Goal: Transaction & Acquisition: Download file/media

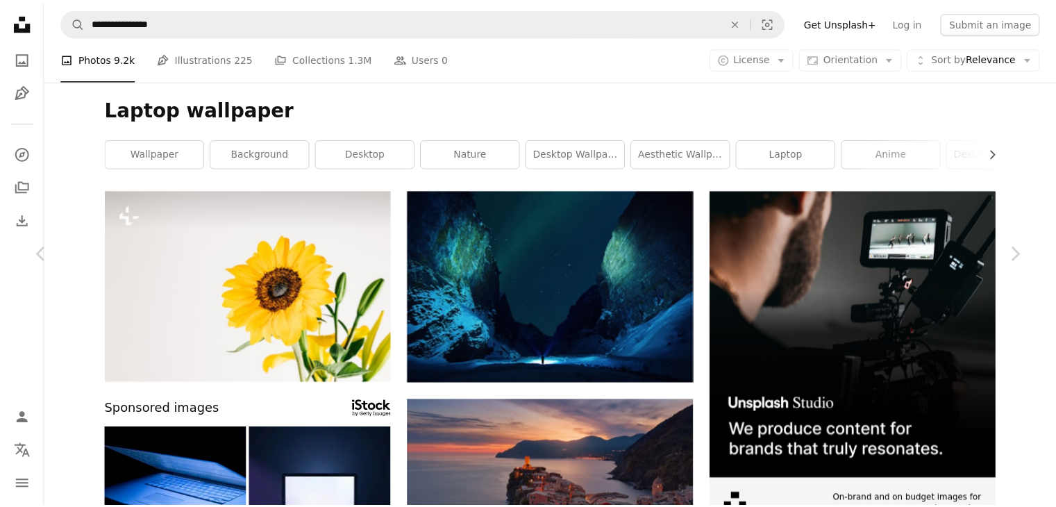
scroll to position [20569, 0]
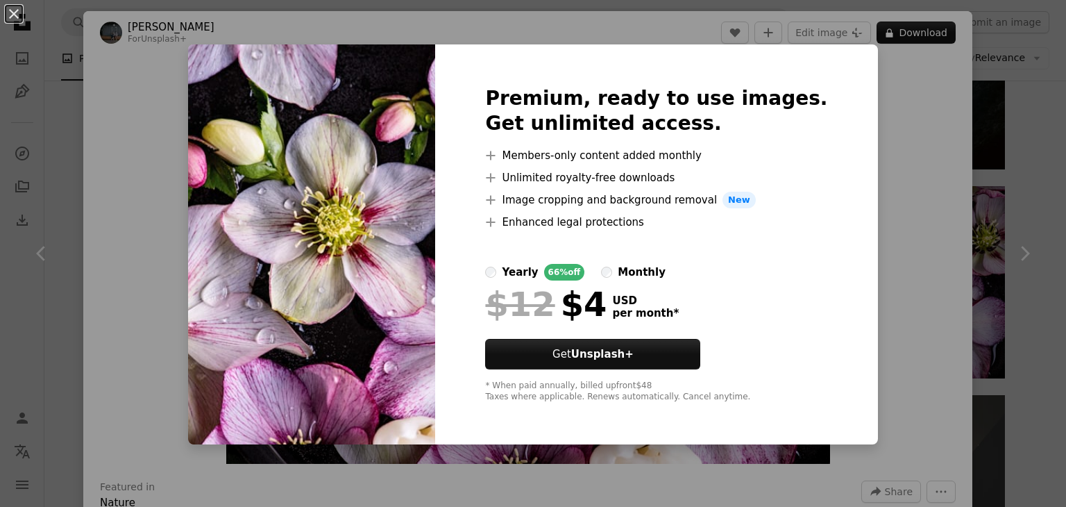
click at [904, 78] on div "An X shape Premium, ready to use images. Get unlimited access. A plus sign Memb…" at bounding box center [533, 253] width 1066 height 507
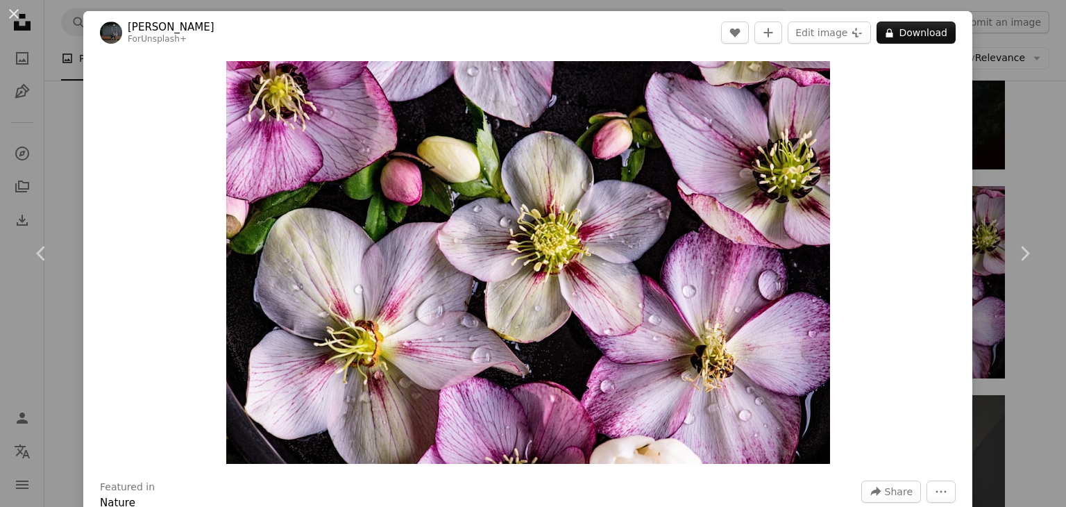
click at [999, 31] on div "An X shape Chevron left Chevron right [PERSON_NAME] For Unsplash+ A heart A plu…" at bounding box center [533, 253] width 1066 height 507
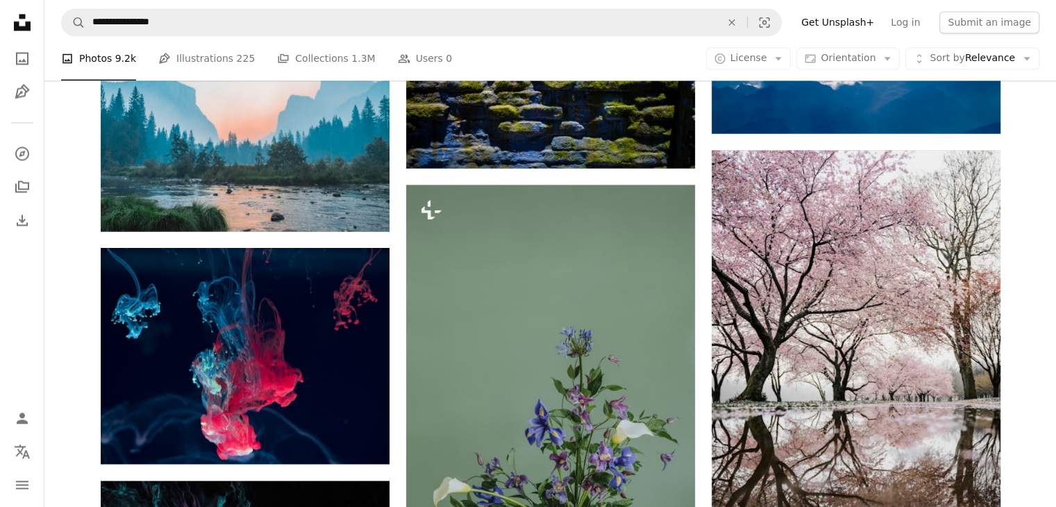
scroll to position [18099, 0]
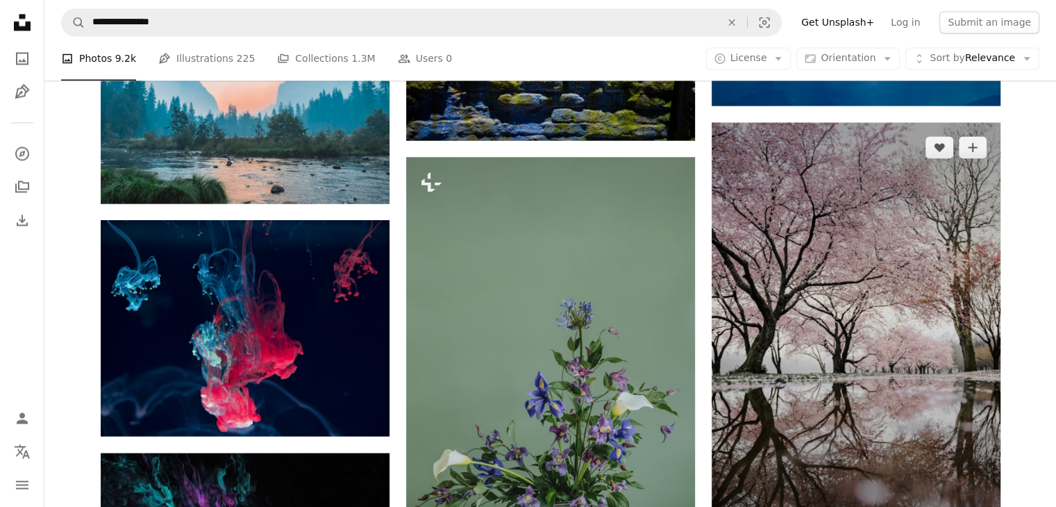
click at [930, 373] on img at bounding box center [855, 338] width 289 height 433
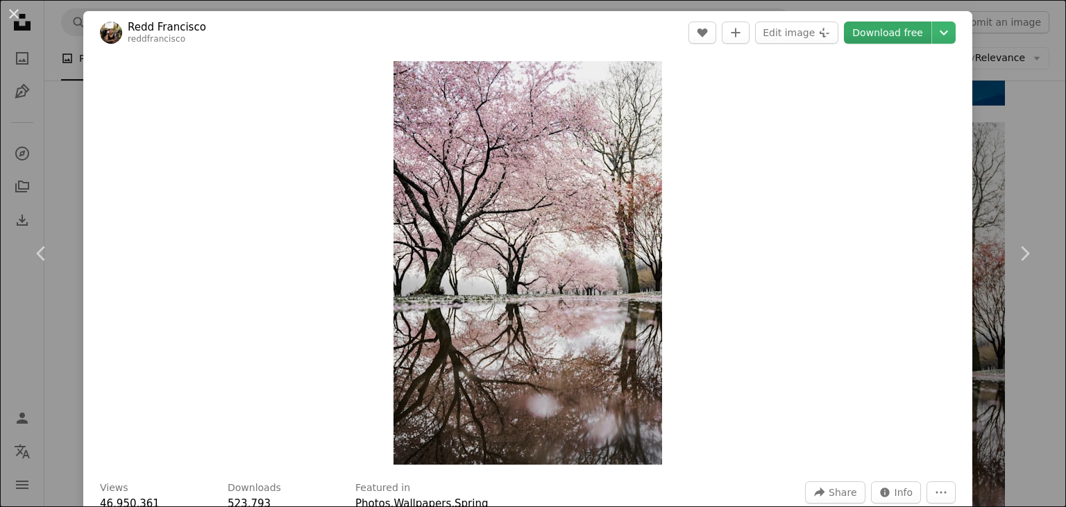
click at [904, 26] on link "Download free" at bounding box center [887, 33] width 87 height 22
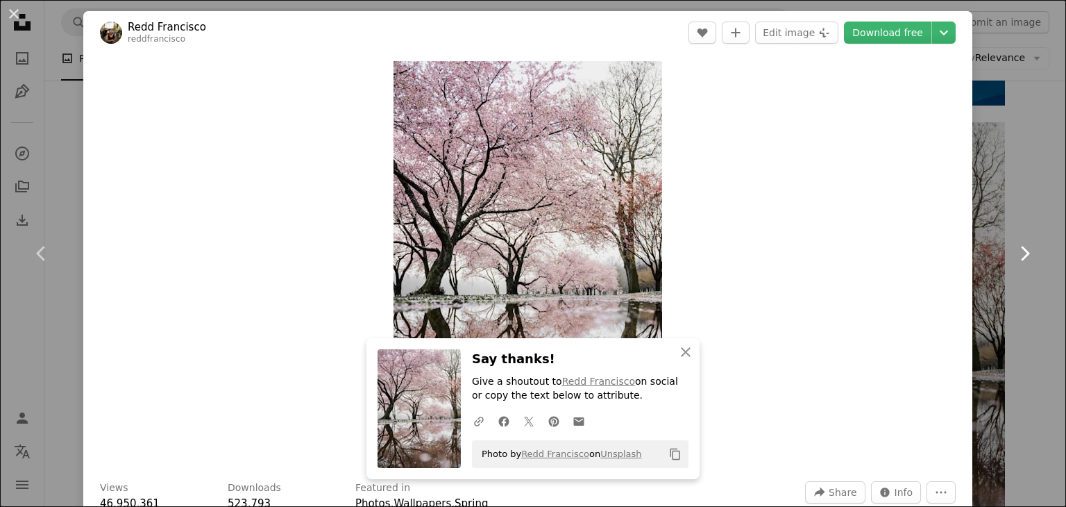
drag, startPoint x: 1059, startPoint y: 130, endPoint x: 1013, endPoint y: 209, distance: 91.2
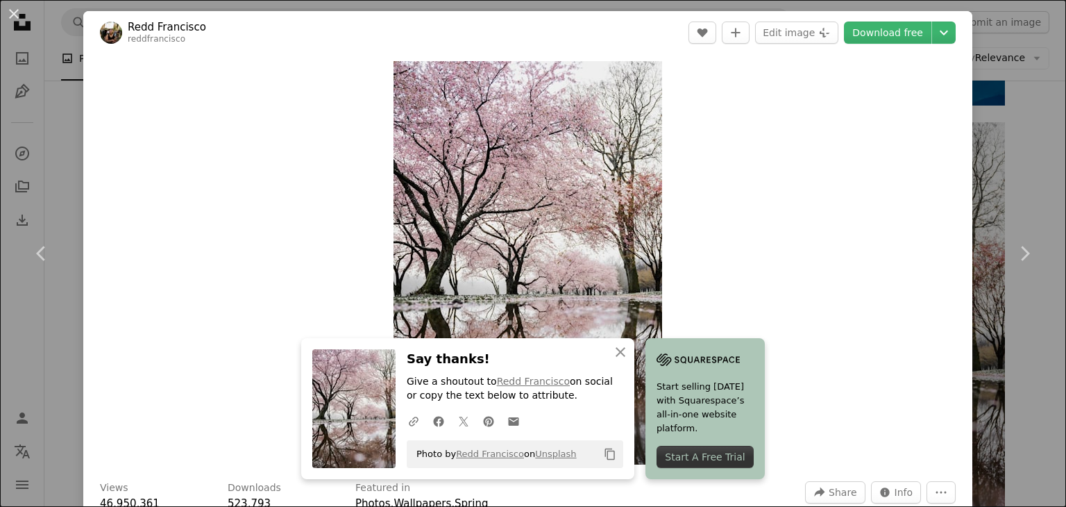
click at [965, 21] on div "An X shape Chevron left Chevron right [PERSON_NAME] reddfrancisco A heart A plu…" at bounding box center [533, 253] width 1066 height 507
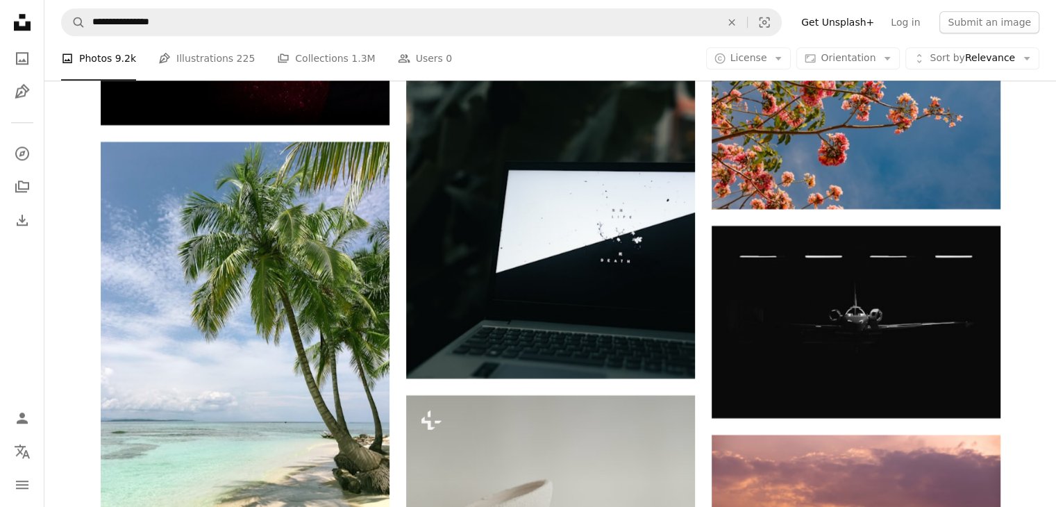
scroll to position [17150, 0]
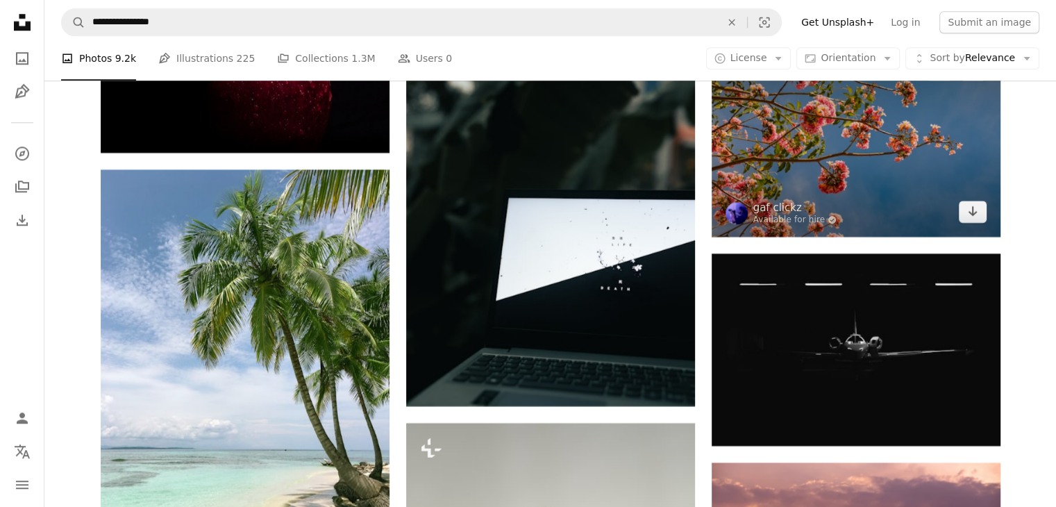
click at [851, 211] on img at bounding box center [855, 140] width 289 height 192
click at [967, 81] on button "A plus sign" at bounding box center [972, 69] width 28 height 22
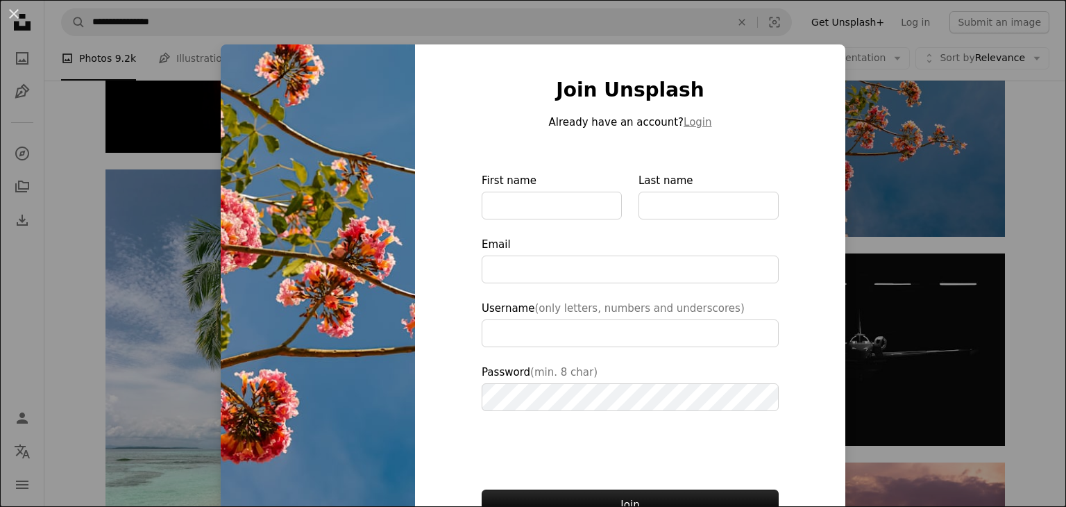
click at [987, 112] on div "An X shape Join Unsplash Already have an account? Login First name Last name Em…" at bounding box center [533, 253] width 1066 height 507
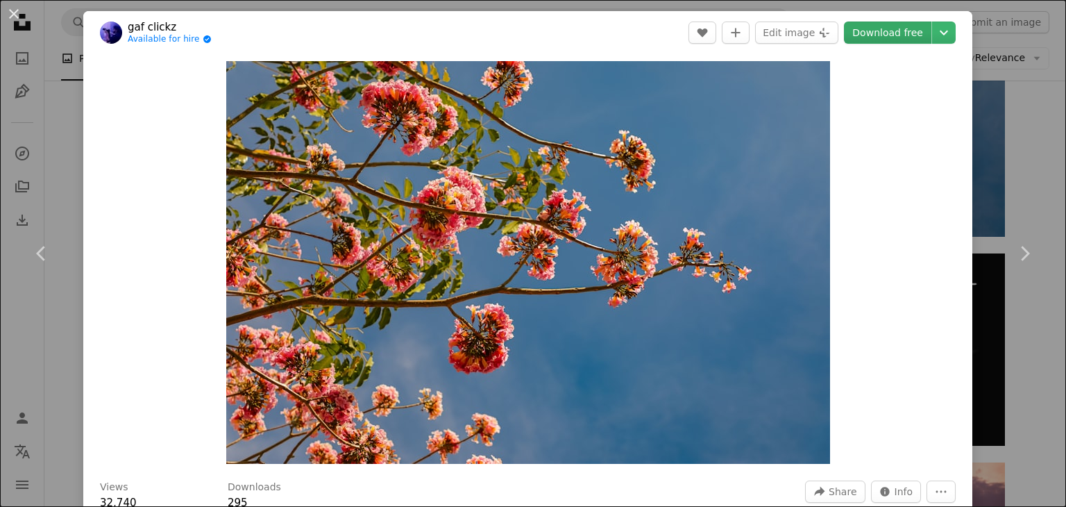
click at [875, 38] on link "Download free" at bounding box center [887, 33] width 87 height 22
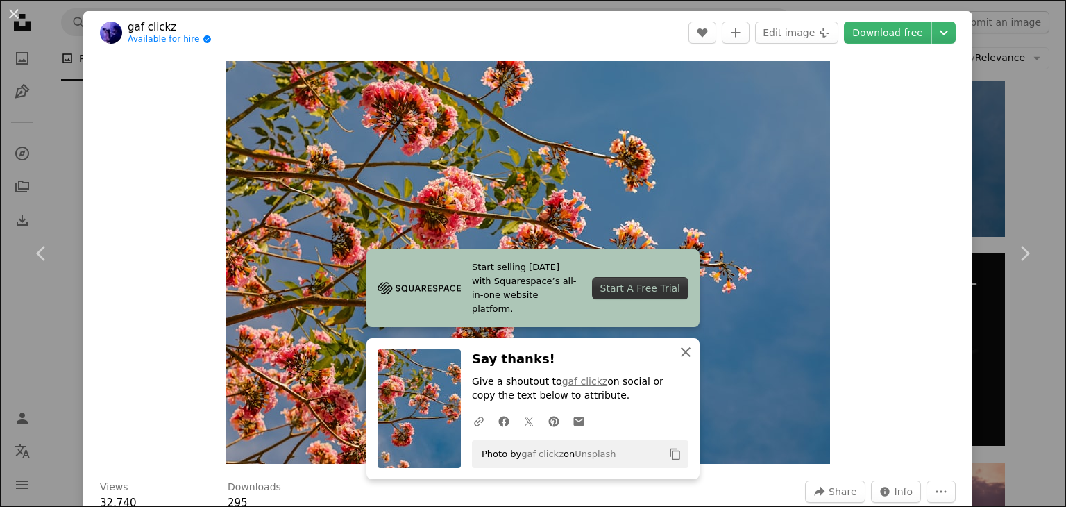
click at [694, 342] on button "An X shape Close" at bounding box center [686, 352] width 28 height 28
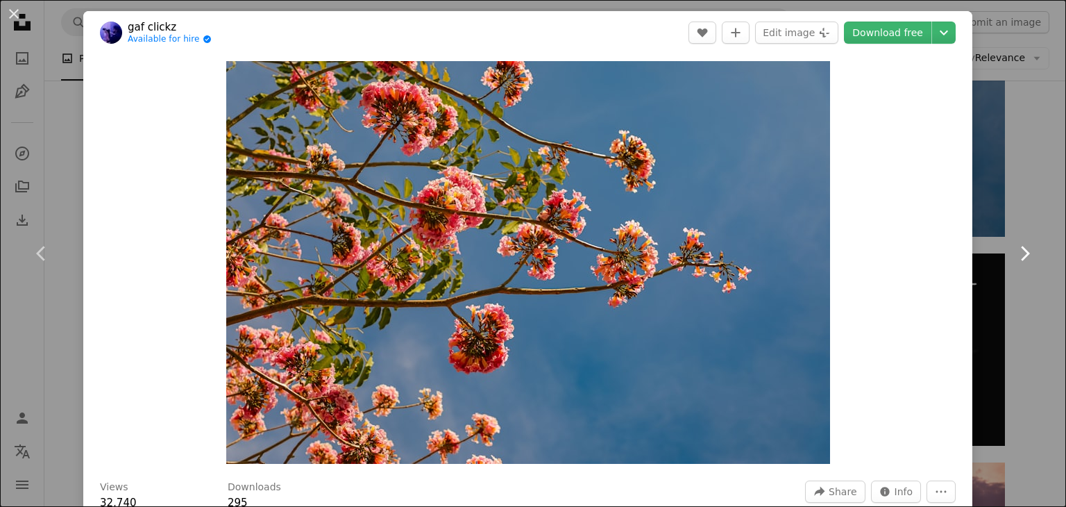
click at [1035, 222] on link "Chevron right" at bounding box center [1024, 253] width 83 height 133
drag, startPoint x: 1035, startPoint y: 76, endPoint x: 1065, endPoint y: 59, distance: 34.5
click at [1035, 76] on div "An X shape Chevron left Chevron right gaf clickz Available for hire A checkmark…" at bounding box center [533, 253] width 1066 height 507
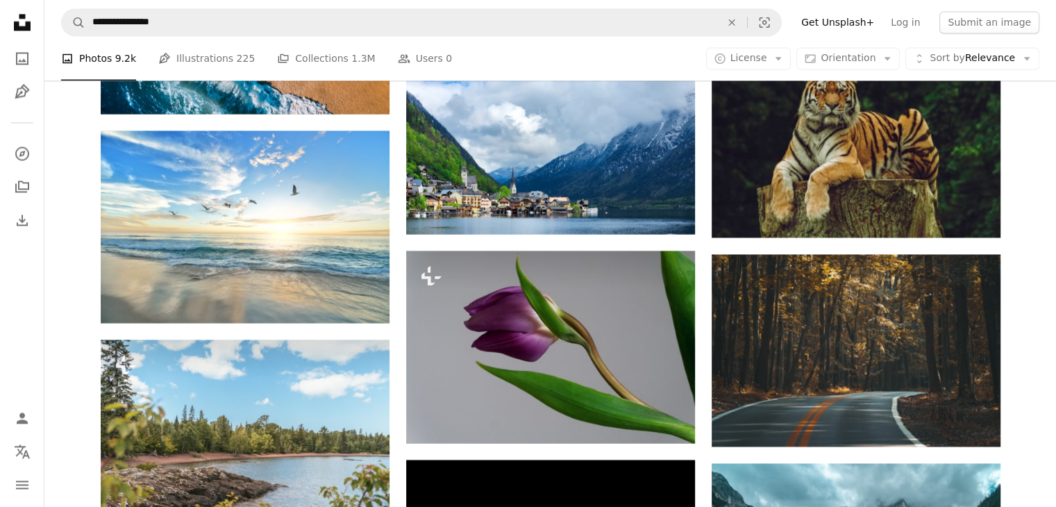
scroll to position [23197, 0]
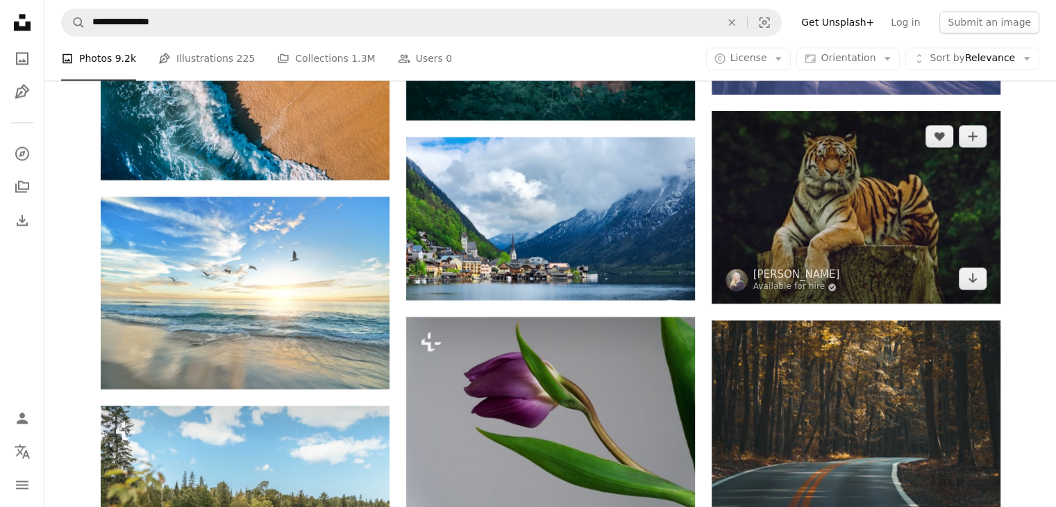
click at [901, 141] on img at bounding box center [855, 207] width 289 height 192
click at [980, 147] on button "A plus sign" at bounding box center [972, 136] width 28 height 22
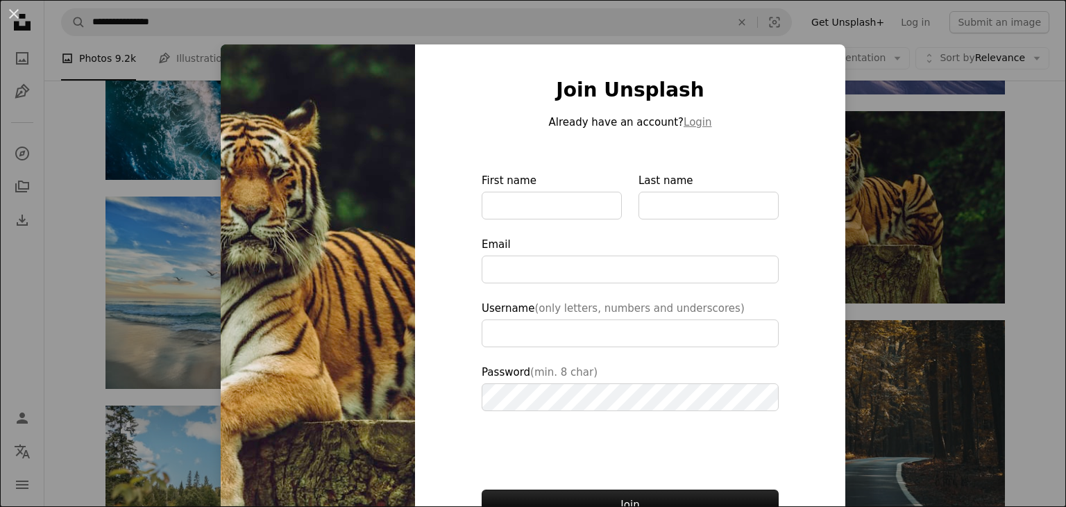
click at [962, 143] on div "An X shape Join Unsplash Already have an account? Login First name Last name Em…" at bounding box center [533, 253] width 1066 height 507
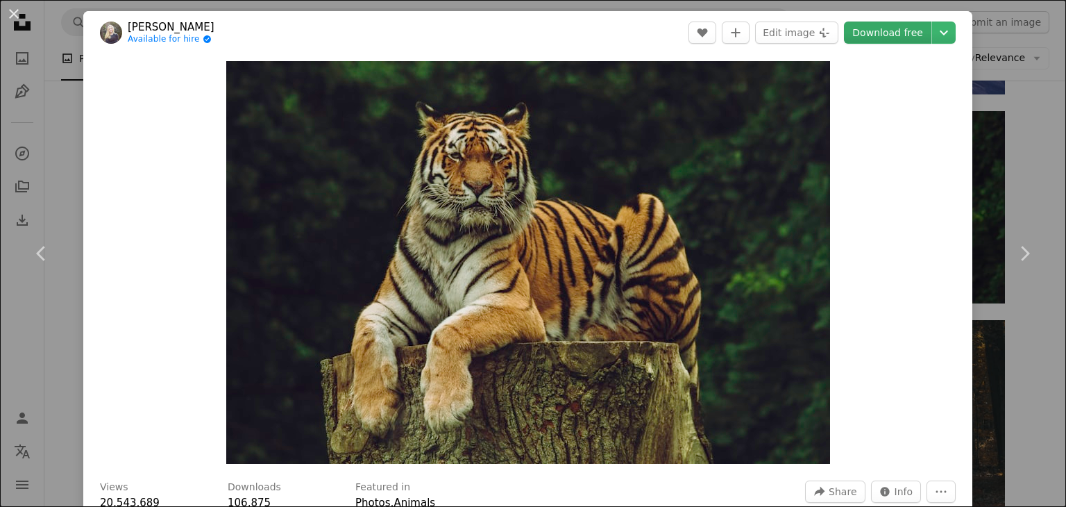
click at [865, 35] on link "Download free" at bounding box center [887, 33] width 87 height 22
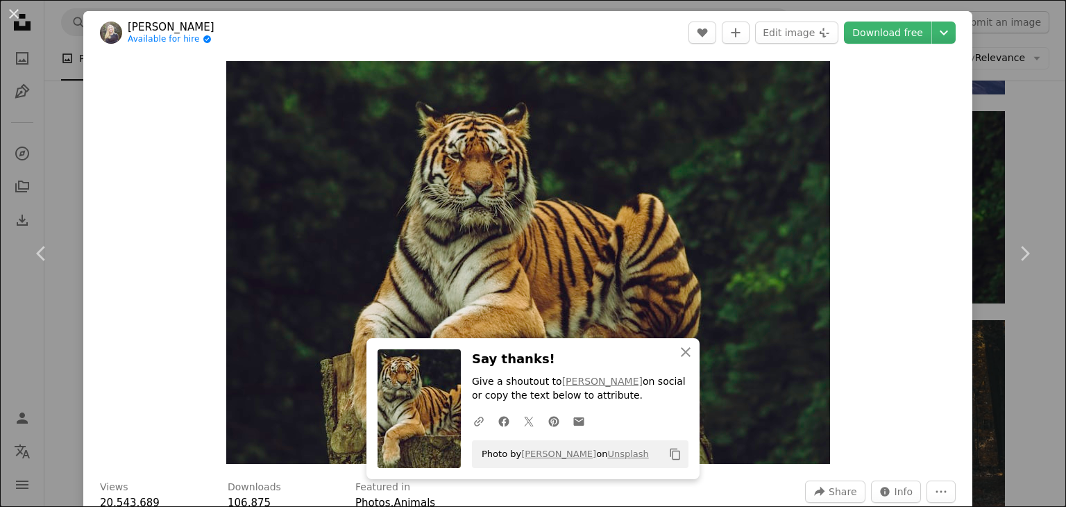
click at [1011, 117] on div "An X shape Chevron left Chevron right [PERSON_NAME] Available for hire A checkm…" at bounding box center [533, 253] width 1066 height 507
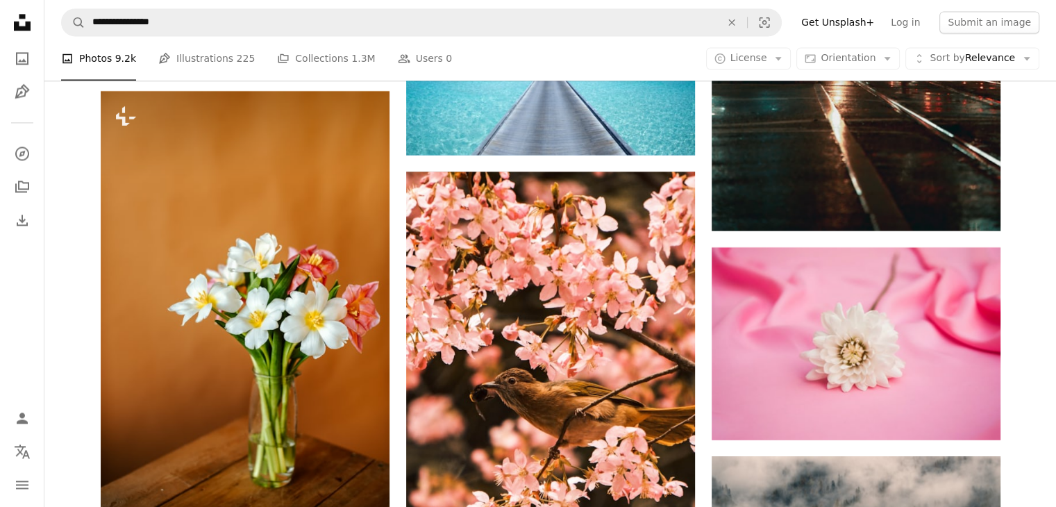
scroll to position [39239, 0]
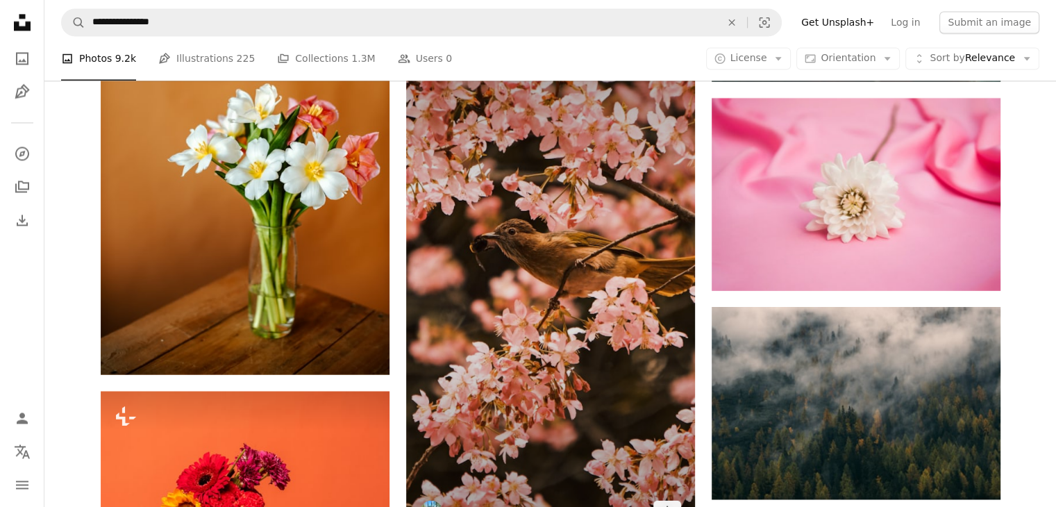
click at [546, 398] on img at bounding box center [550, 279] width 289 height 514
click at [566, 264] on img at bounding box center [550, 279] width 289 height 514
click at [572, 198] on img at bounding box center [550, 279] width 289 height 514
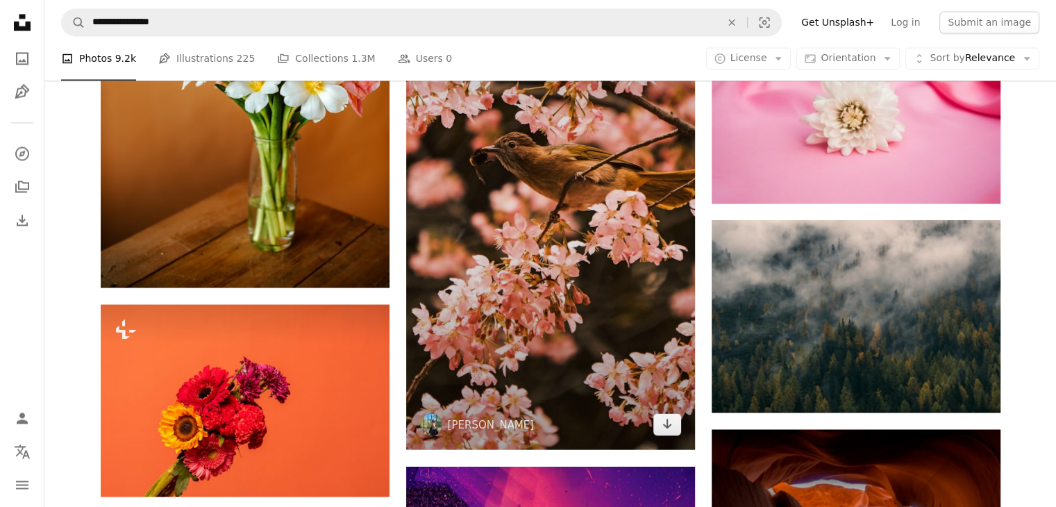
scroll to position [39376, 0]
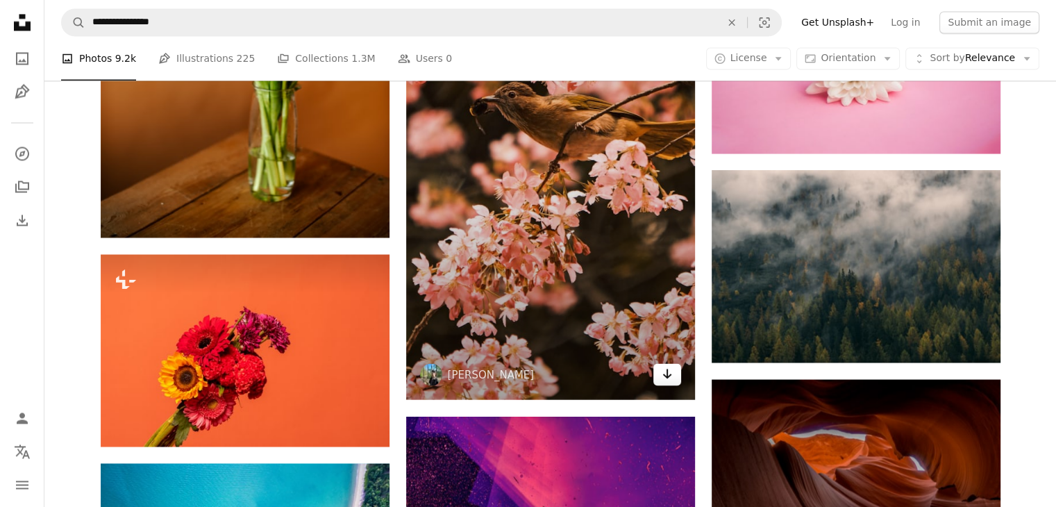
click at [674, 384] on link "Arrow pointing down" at bounding box center [667, 374] width 28 height 22
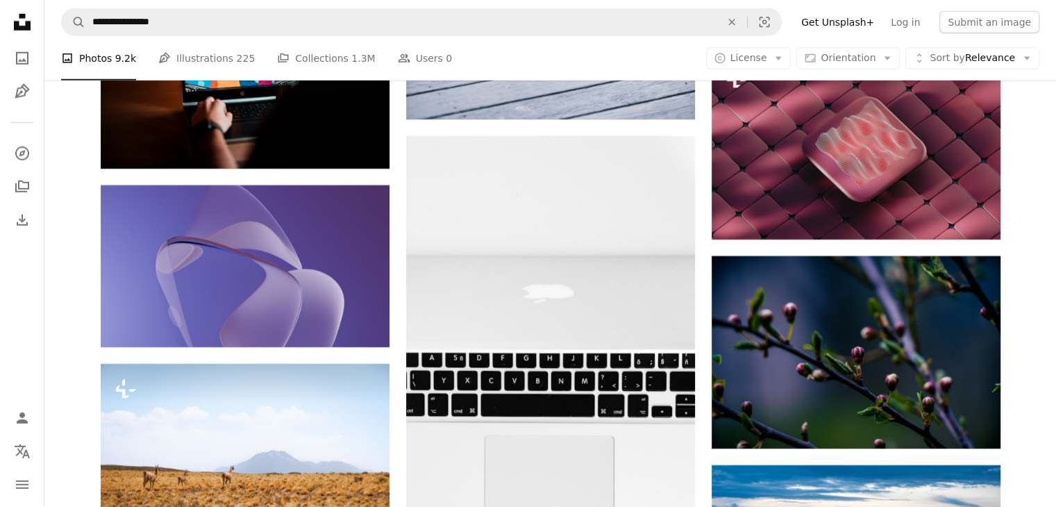
scroll to position [51498, 0]
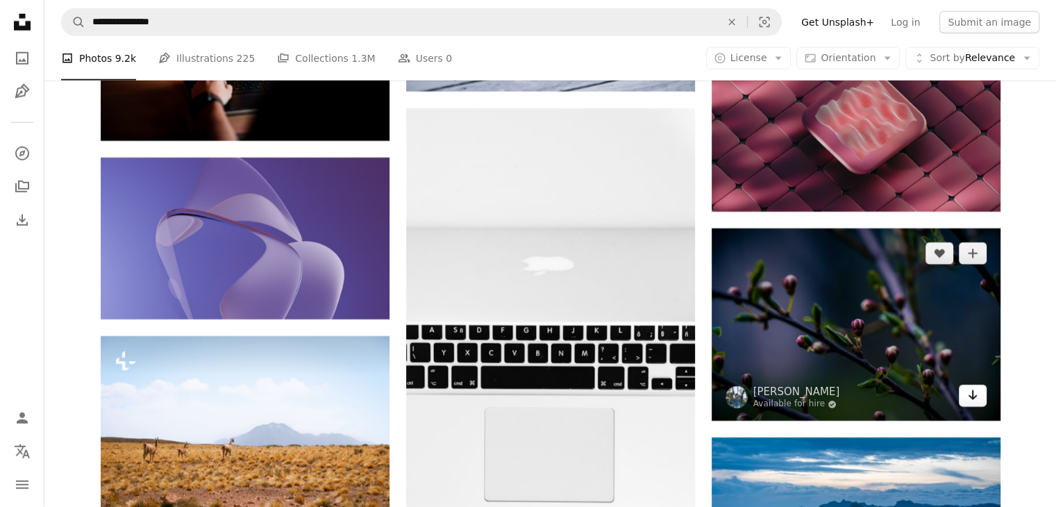
click at [976, 403] on icon "Arrow pointing down" at bounding box center [972, 395] width 11 height 17
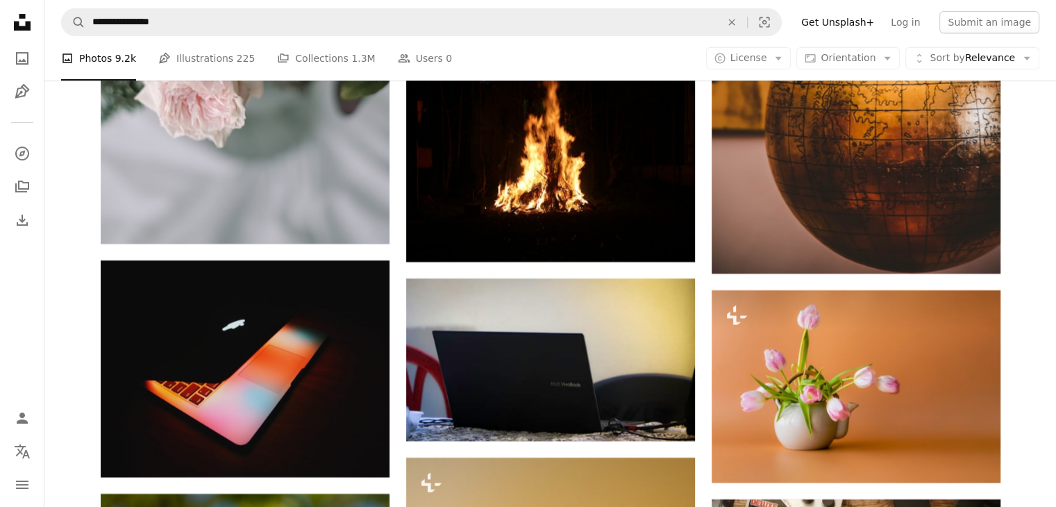
scroll to position [70783, 0]
